Goal: Check status: Check status

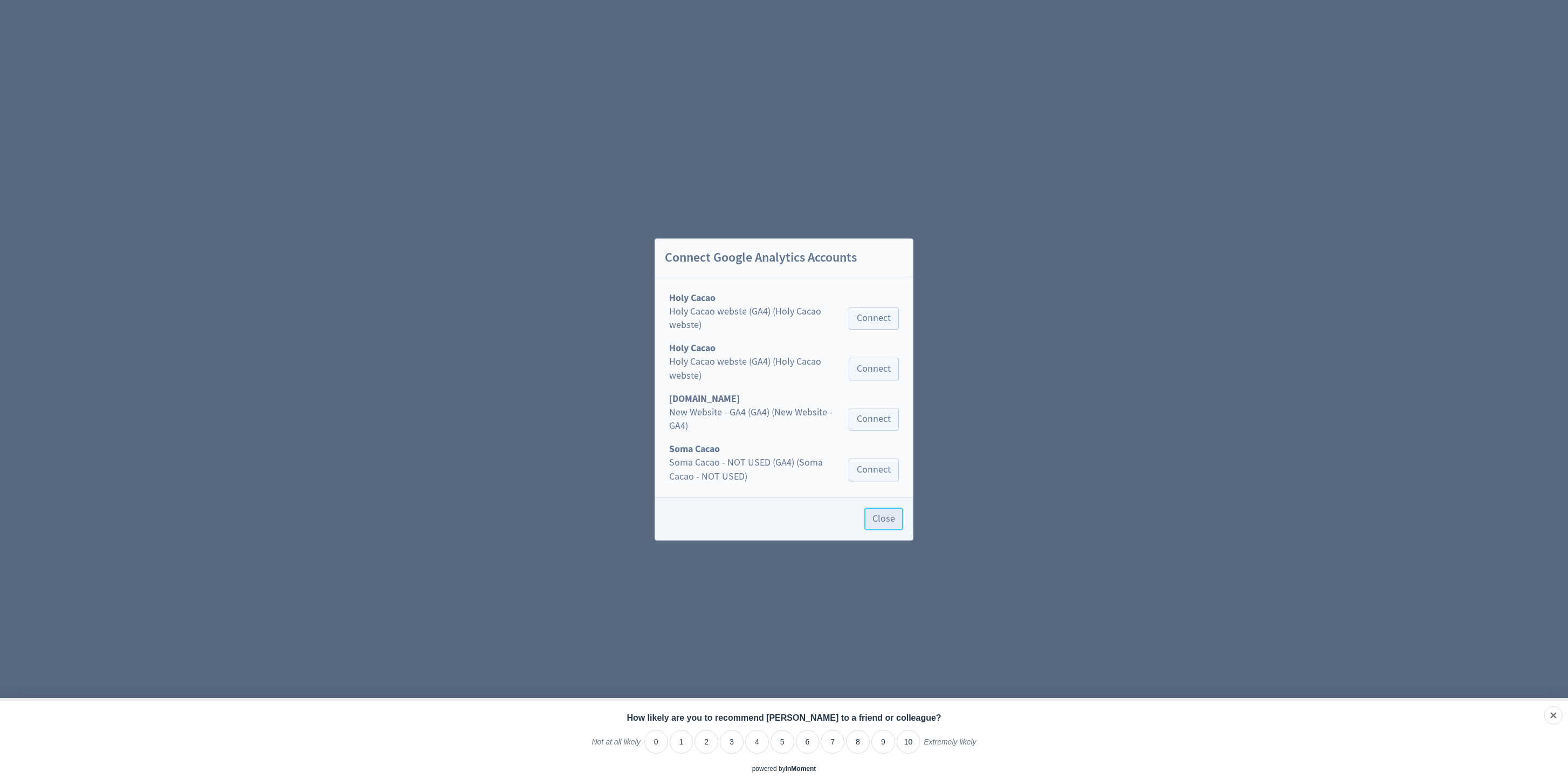
click at [889, 514] on span "Close" at bounding box center [884, 519] width 23 height 10
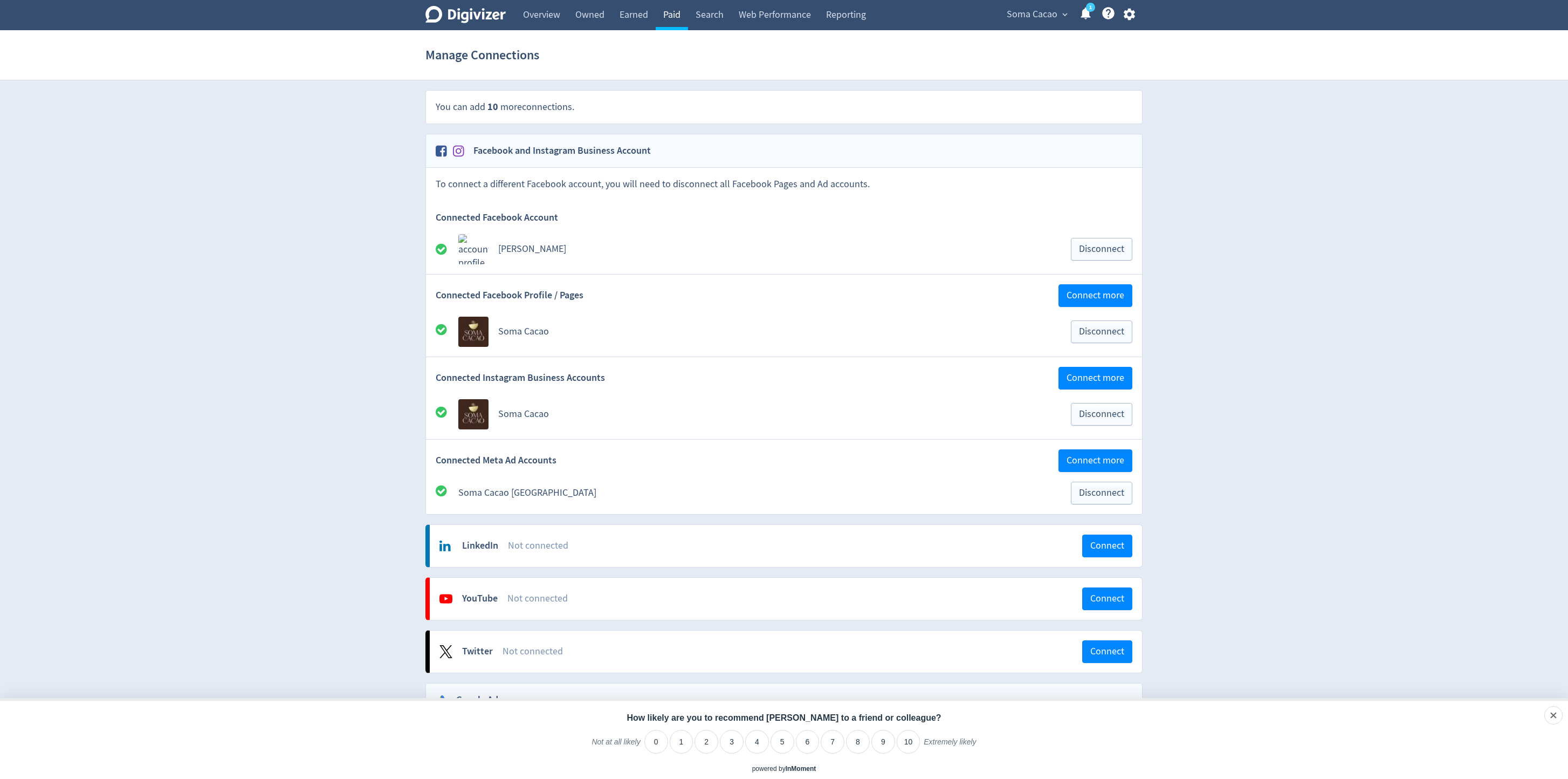
click at [676, 14] on link "Paid" at bounding box center [672, 15] width 32 height 30
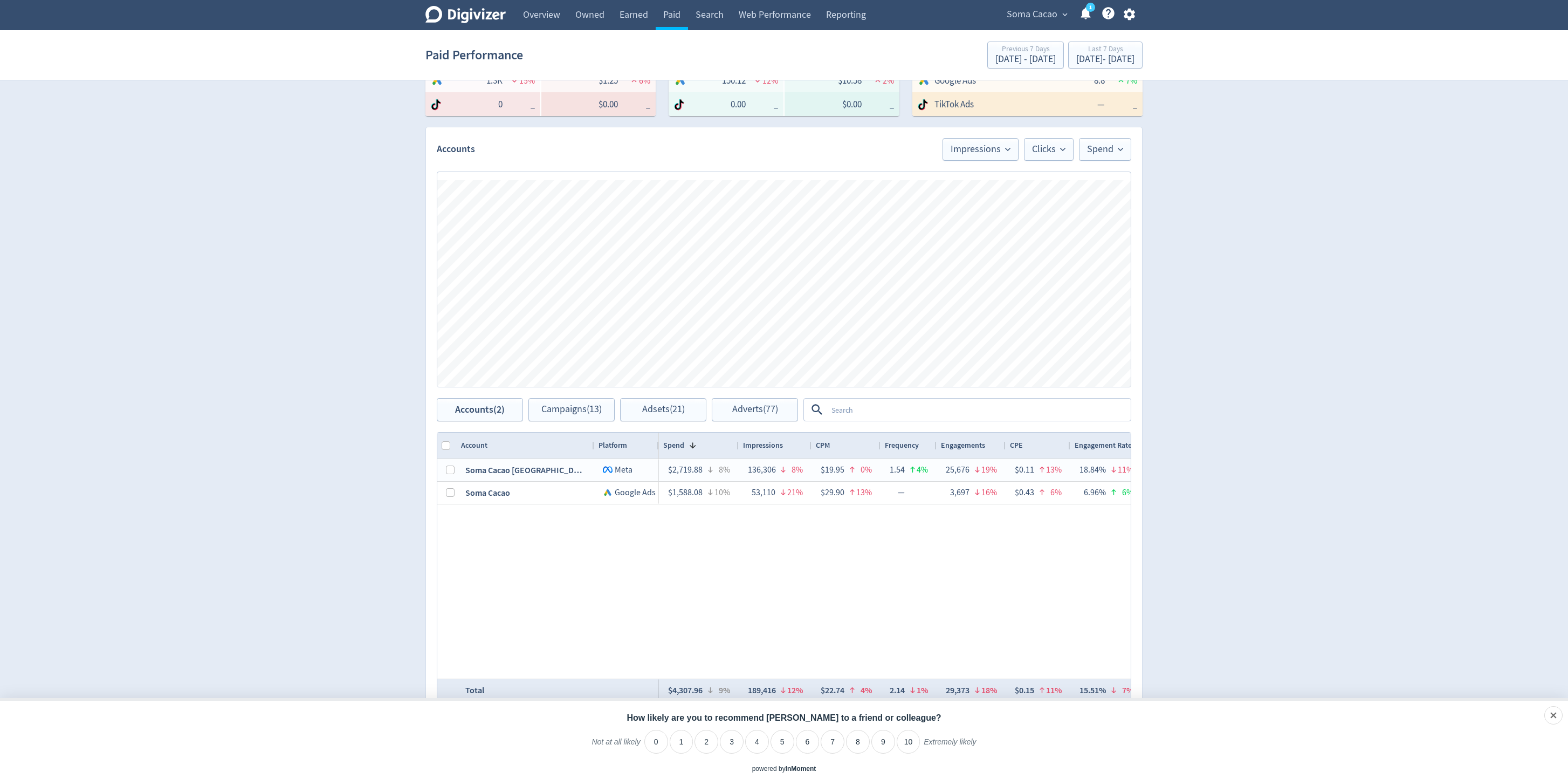
scroll to position [256, 0]
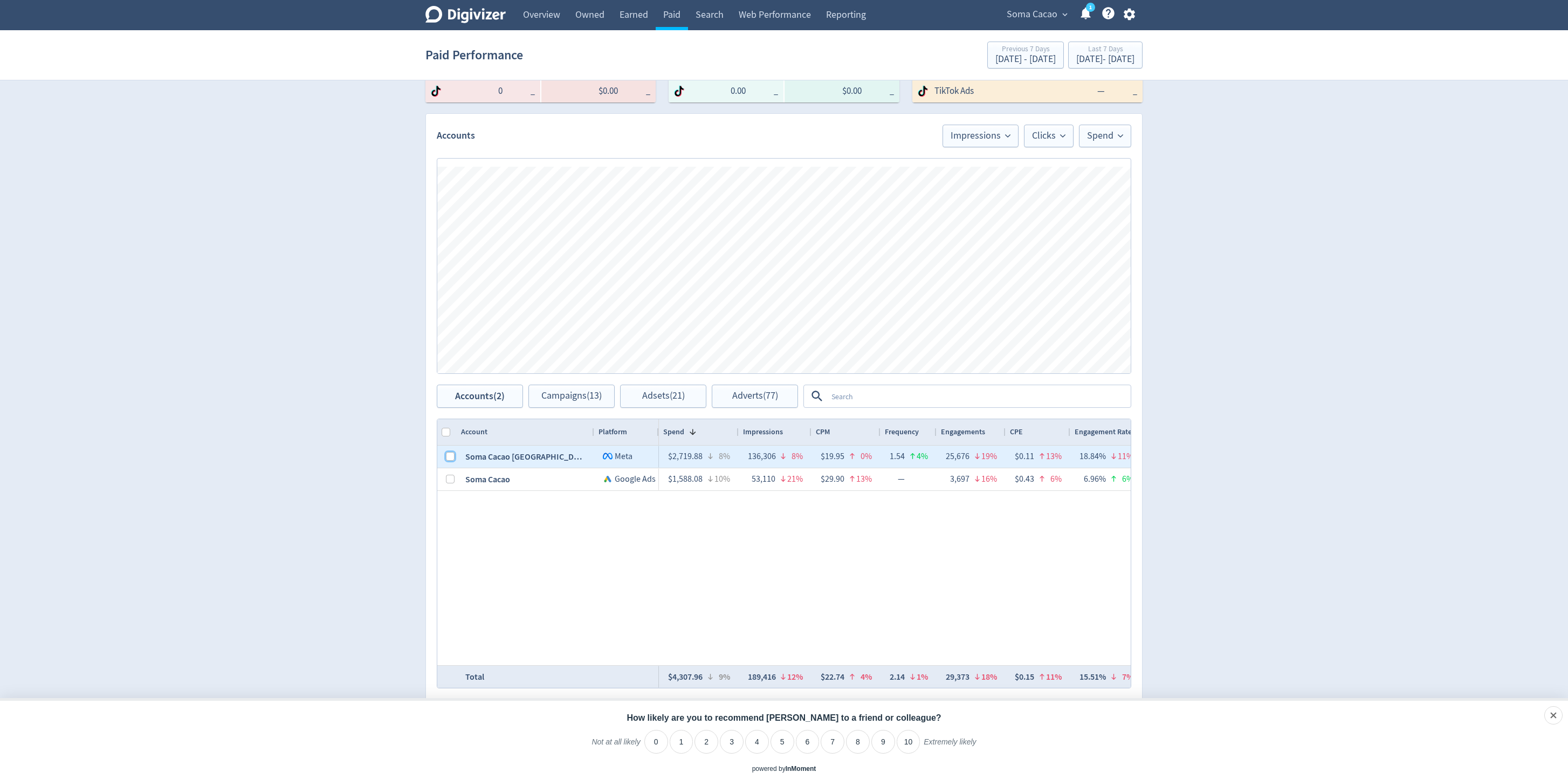
click at [449, 459] on input "Press Space to toggle row selection (unchecked)" at bounding box center [450, 456] width 8 height 8
checkbox input "true"
click at [582, 394] on span "Campaigns (5)" at bounding box center [572, 396] width 56 height 11
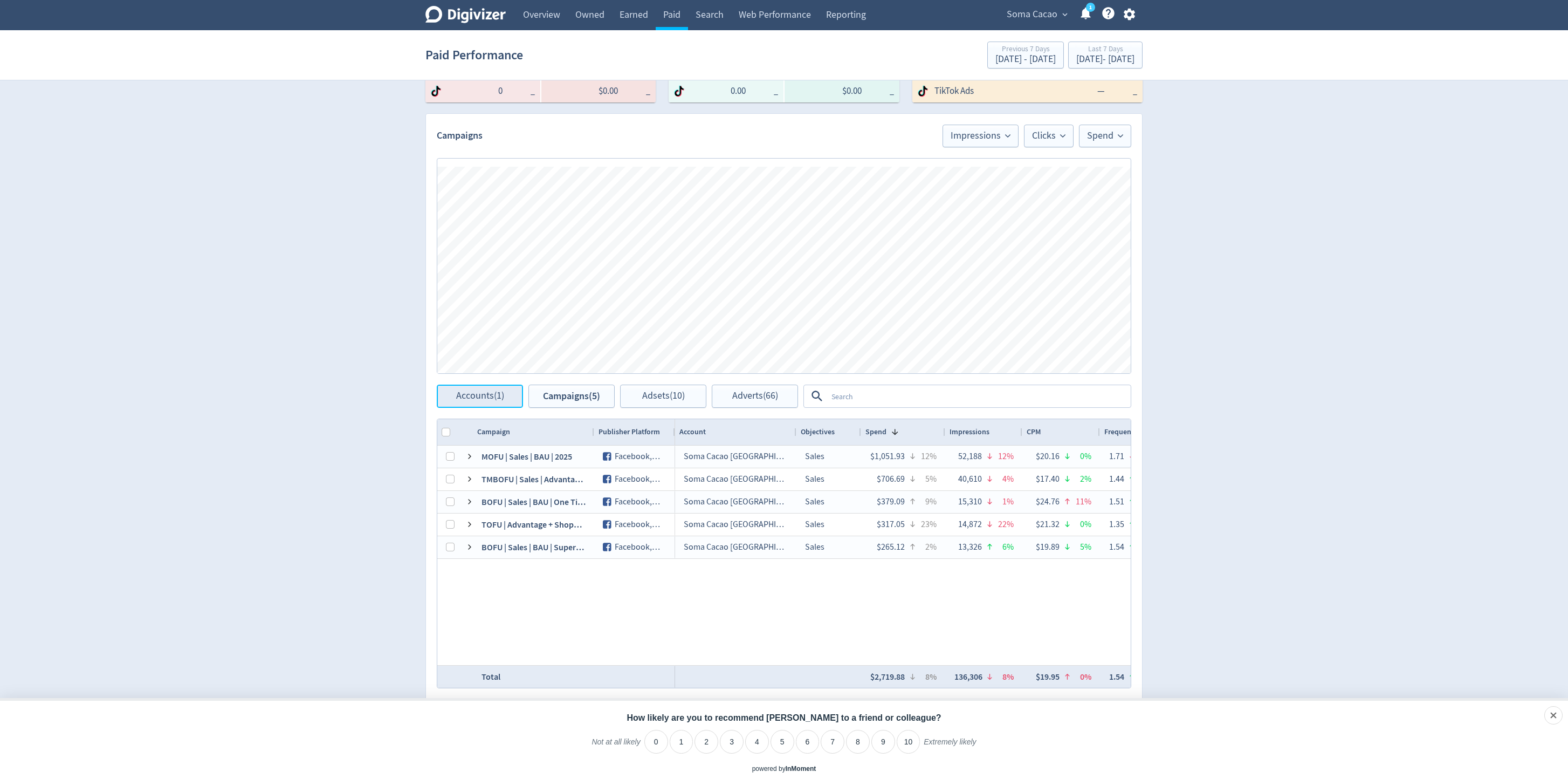
click at [474, 399] on span "Accounts (1)" at bounding box center [480, 396] width 48 height 11
checkbox input "false"
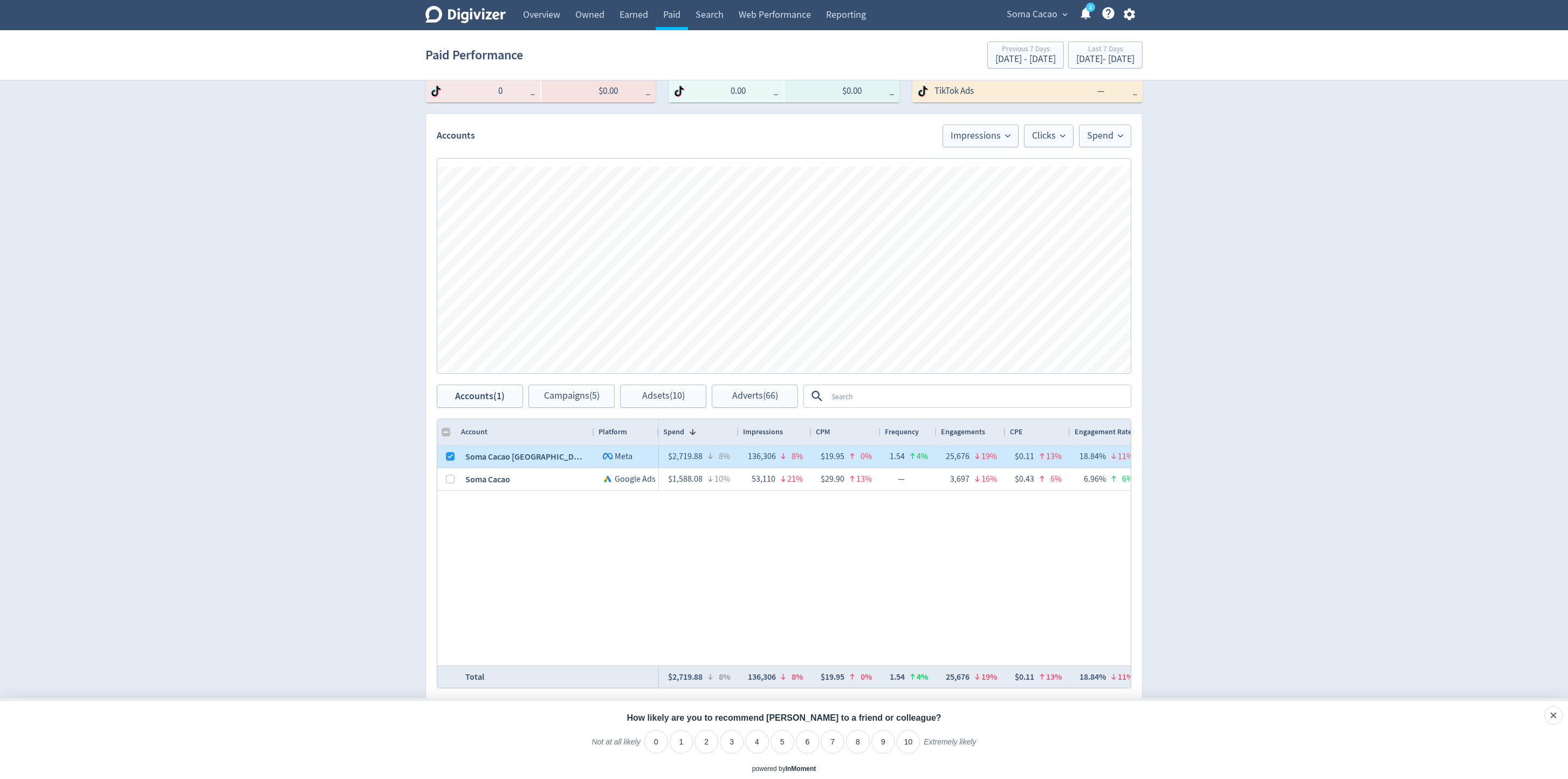
click at [441, 459] on div at bounding box center [447, 456] width 20 height 22
click at [448, 463] on div at bounding box center [450, 456] width 8 height 21
click at [450, 459] on input "Press Space to toggle row selection (checked)" at bounding box center [450, 456] width 8 height 8
checkbox input "false"
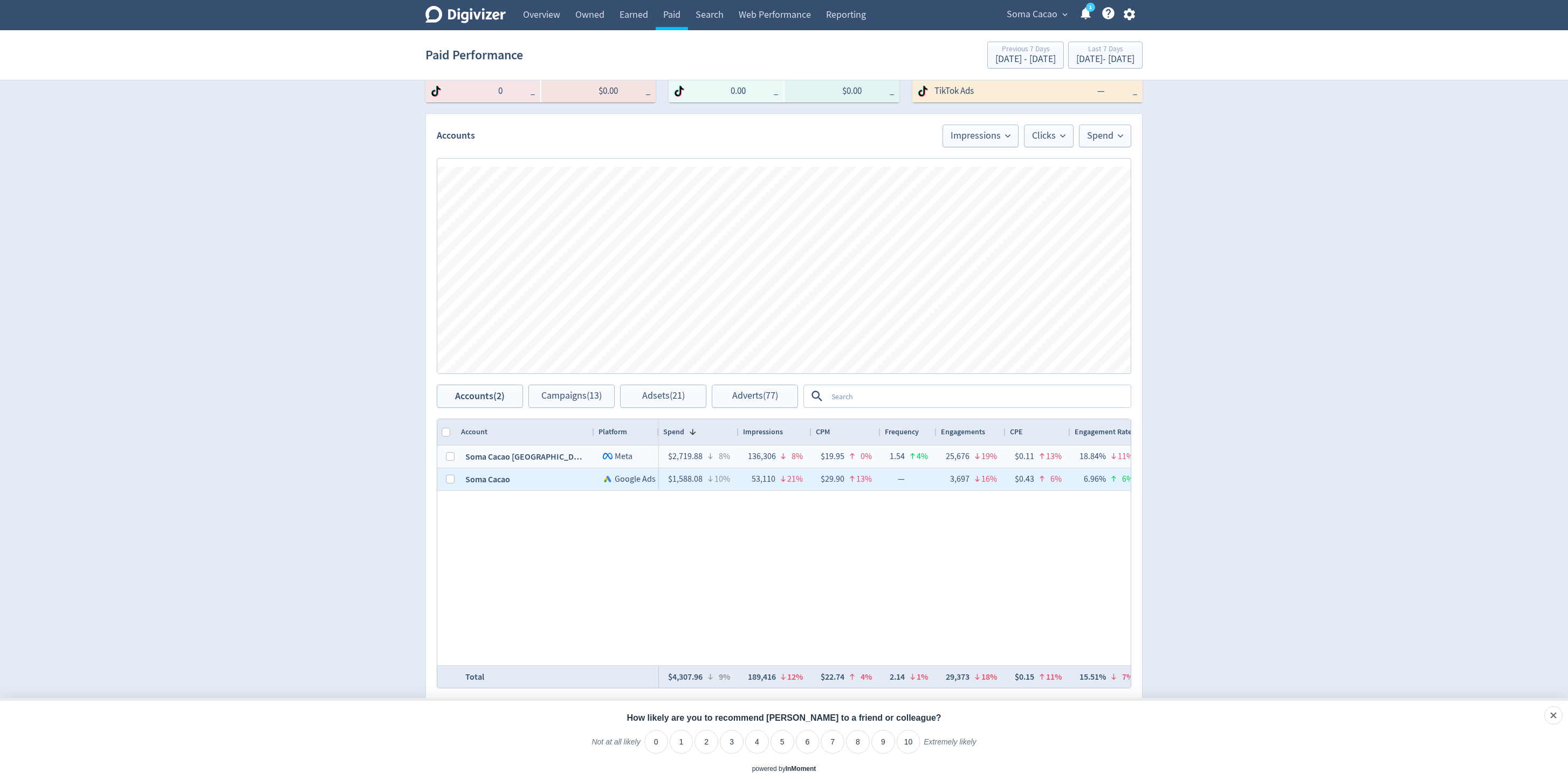
click at [450, 487] on div at bounding box center [450, 479] width 8 height 21
click at [451, 480] on input "Press Space to toggle row selection (unchecked)" at bounding box center [450, 479] width 8 height 8
checkbox input "true"
checkbox input "false"
click at [565, 392] on span "Campaigns (8)" at bounding box center [572, 396] width 56 height 11
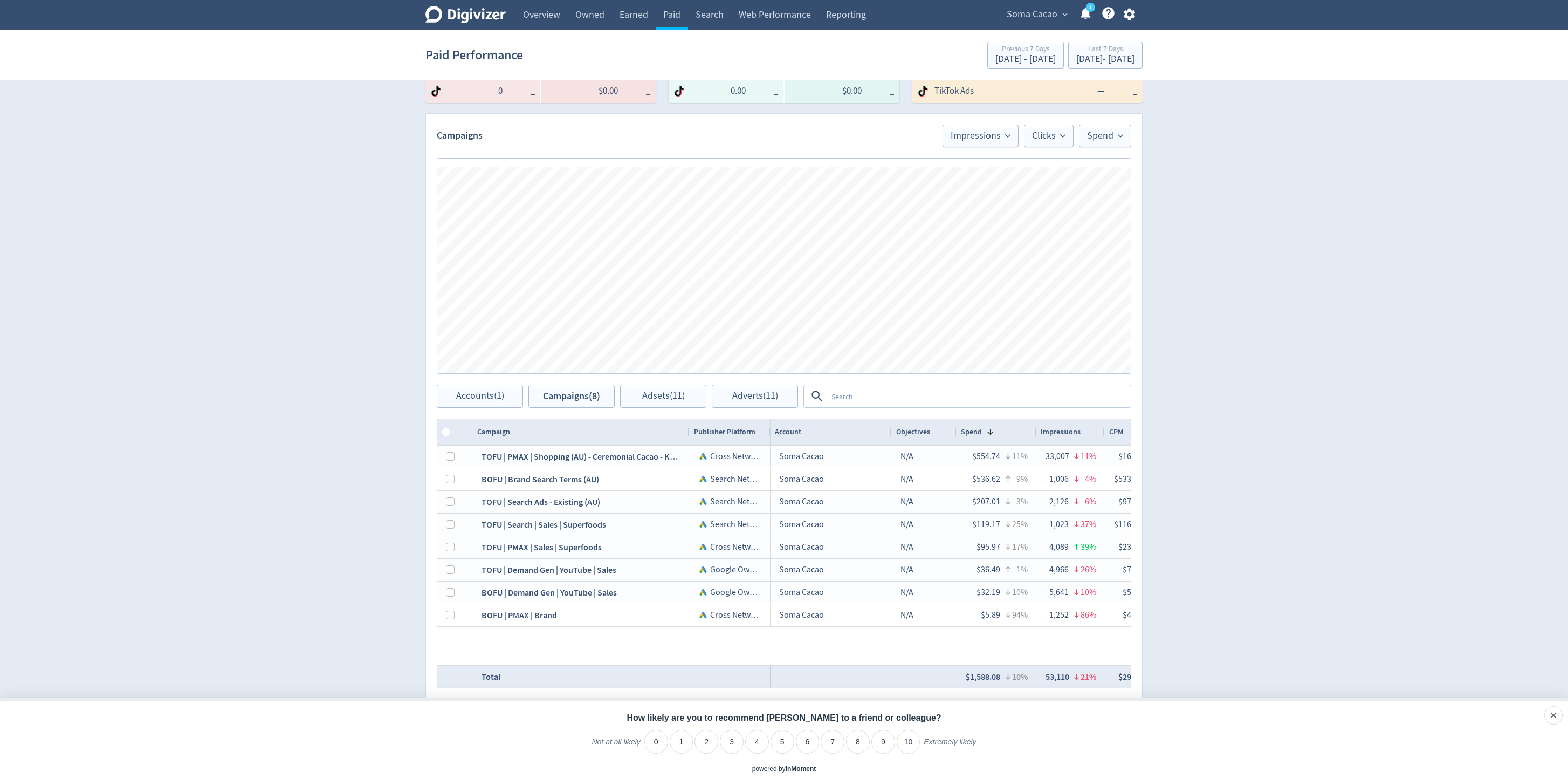
drag, startPoint x: 591, startPoint y: 428, endPoint x: 686, endPoint y: 436, distance: 95.3
click at [686, 436] on div at bounding box center [689, 432] width 4 height 26
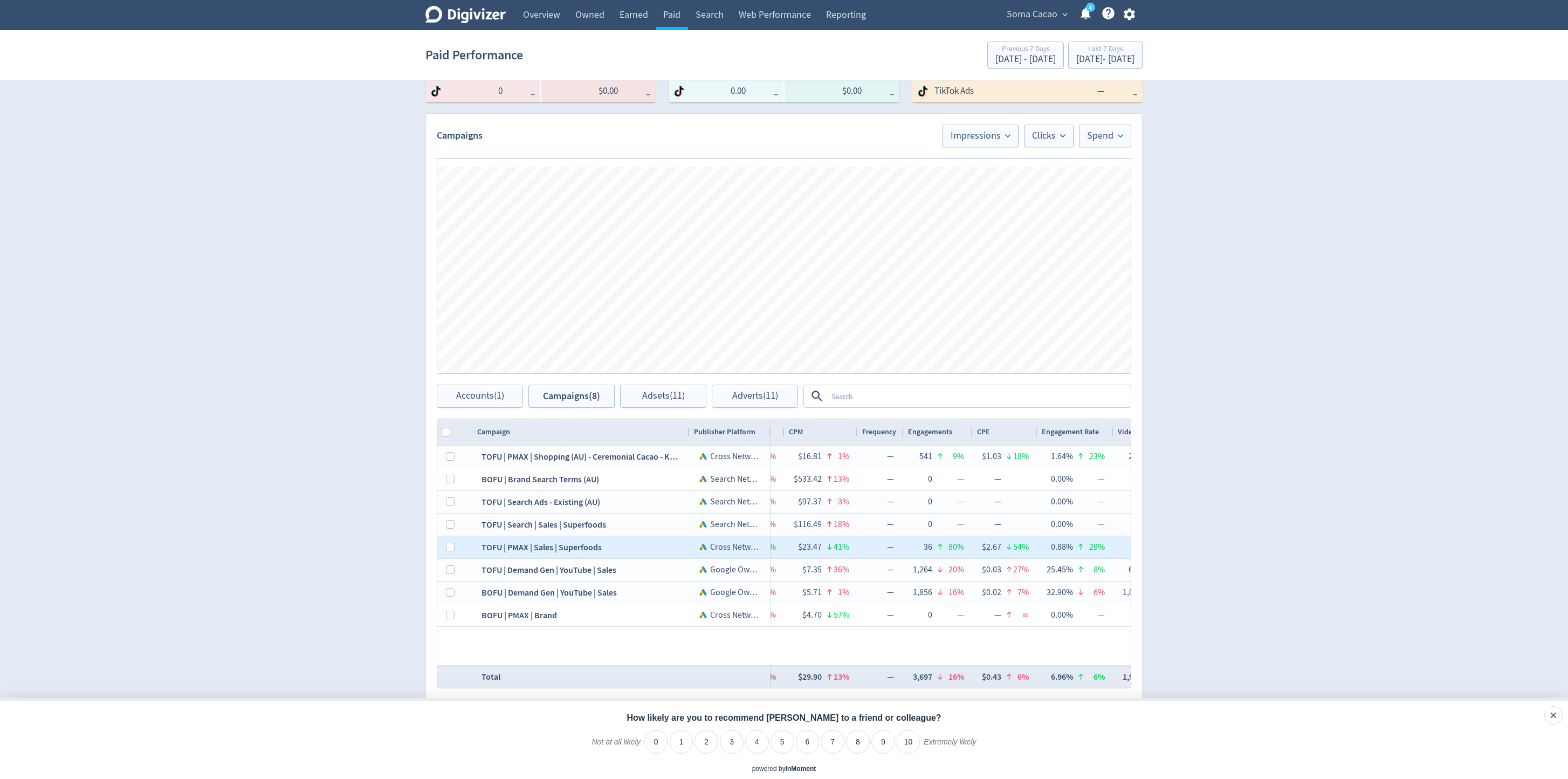
scroll to position [0, 327]
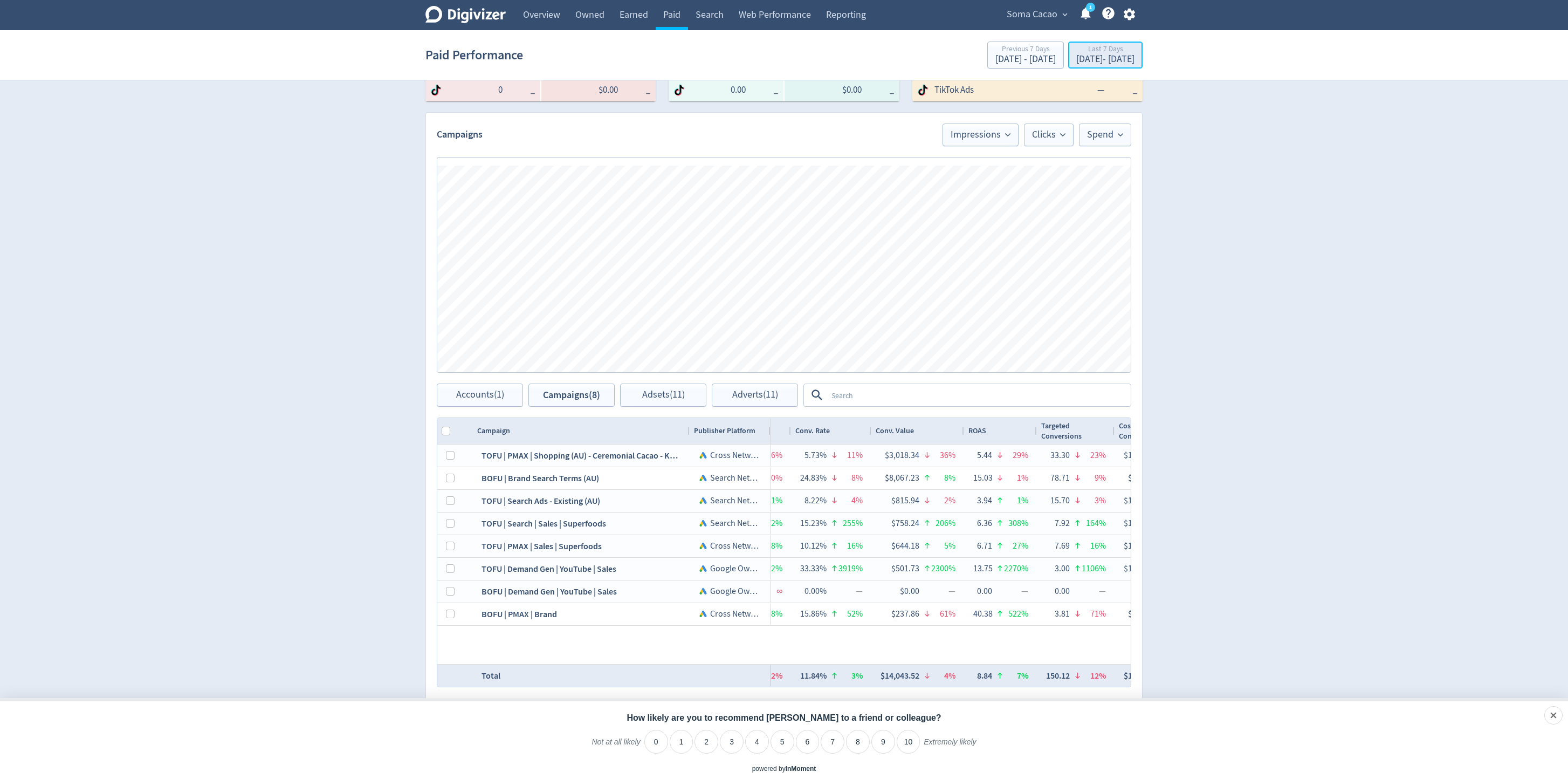
click at [1076, 63] on div "[DATE] - [DATE]" at bounding box center [1105, 59] width 58 height 10
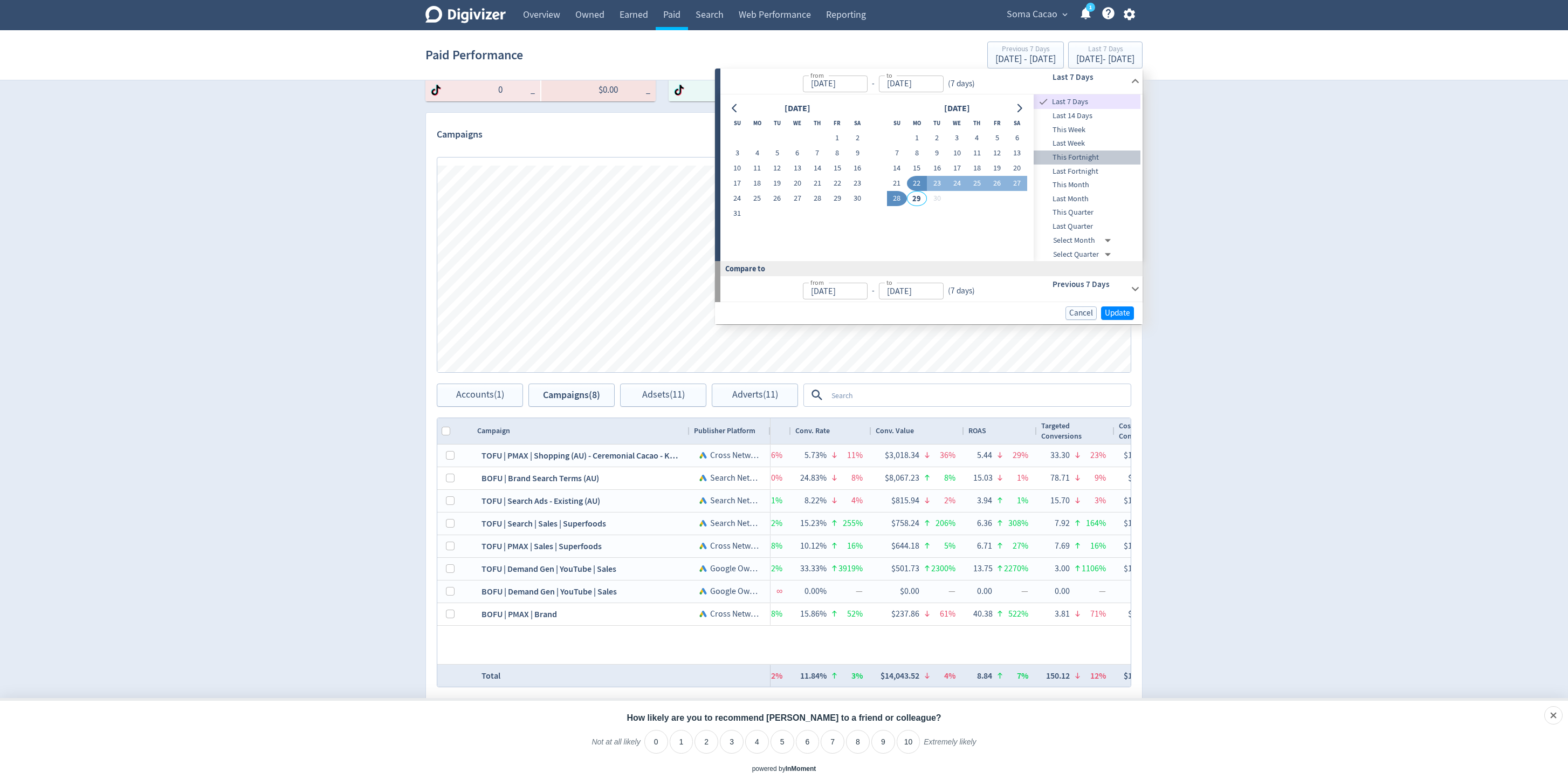
click at [1098, 153] on span "This Fortnight" at bounding box center [1087, 157] width 107 height 12
type input "[DATE]"
click at [1079, 172] on span "Last Fortnight" at bounding box center [1087, 171] width 107 height 12
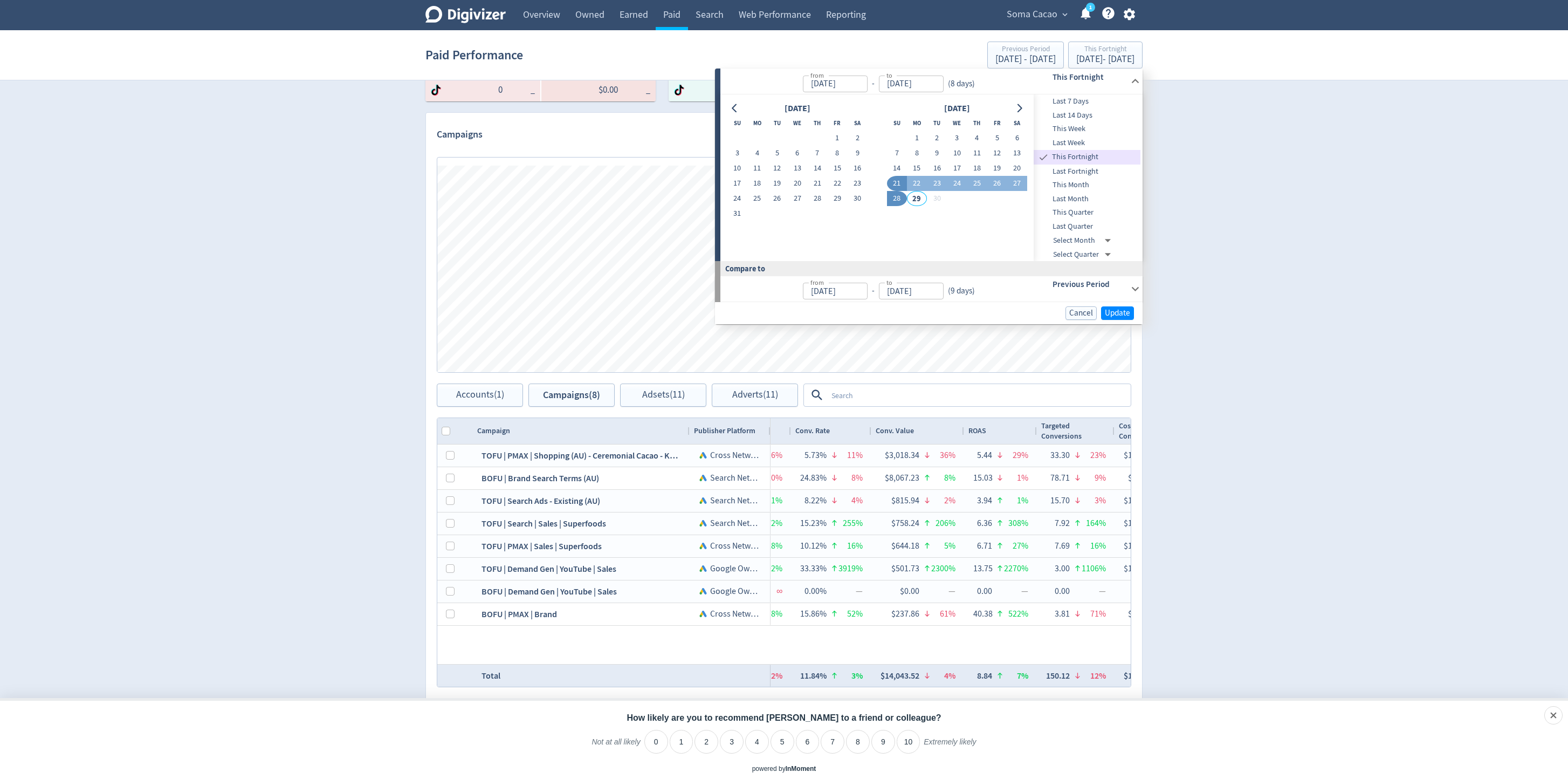
type input "[DATE]"
click at [1121, 309] on span "Update" at bounding box center [1117, 313] width 25 height 8
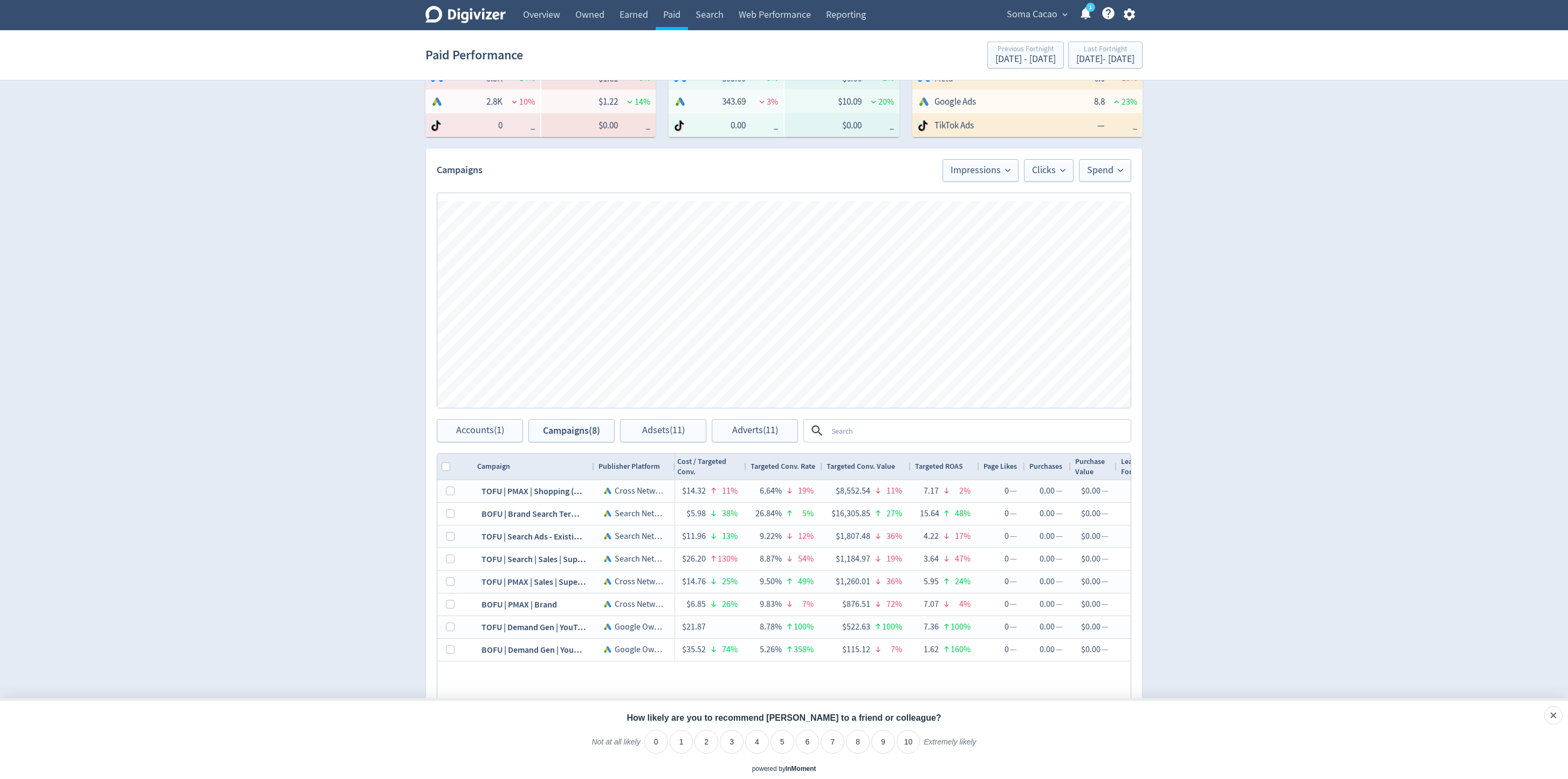
scroll to position [0, 0]
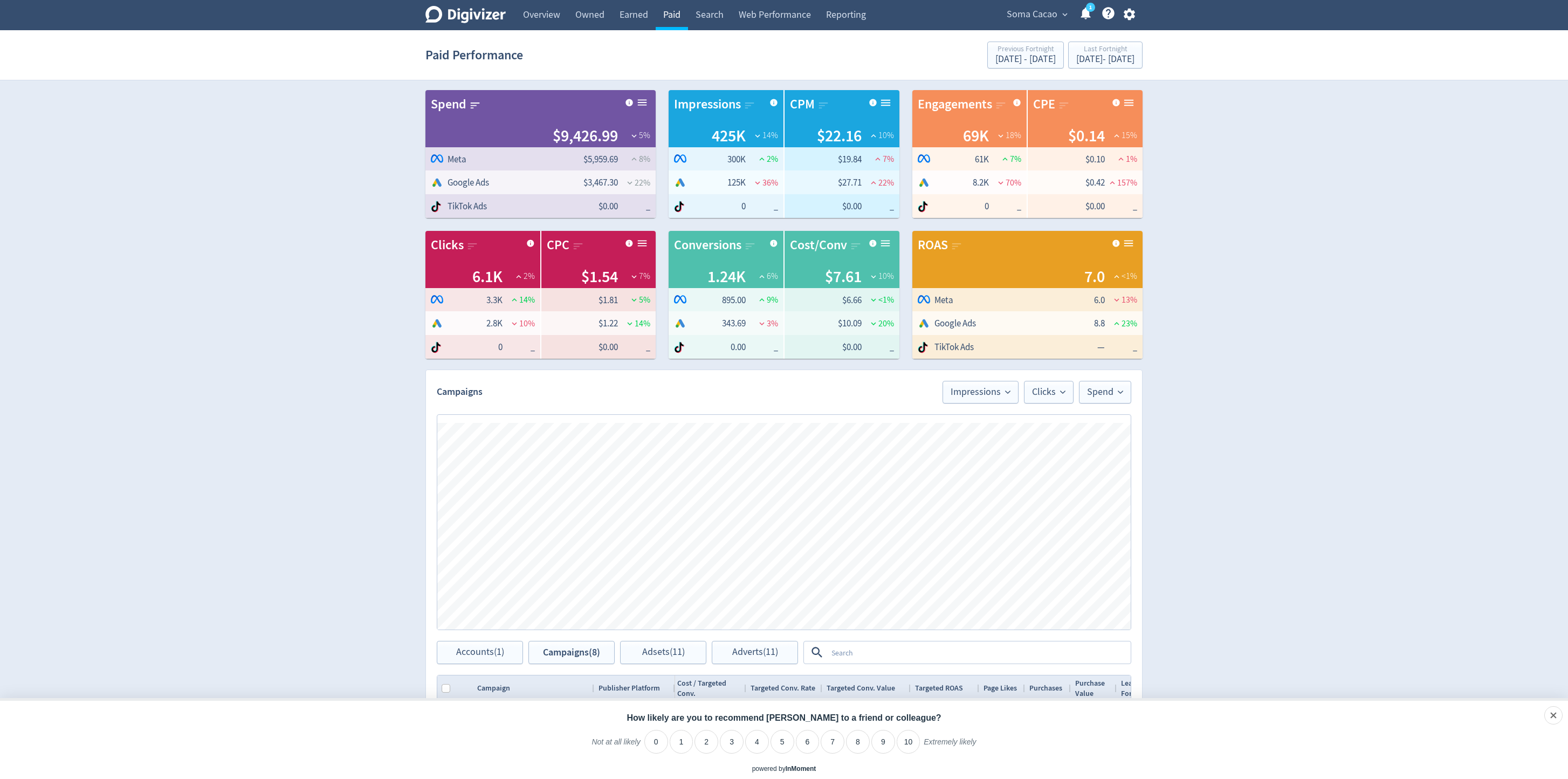
click at [673, 16] on link "Paid" at bounding box center [672, 15] width 32 height 30
checkbox input "false"
